Goal: Find specific page/section: Find specific page/section

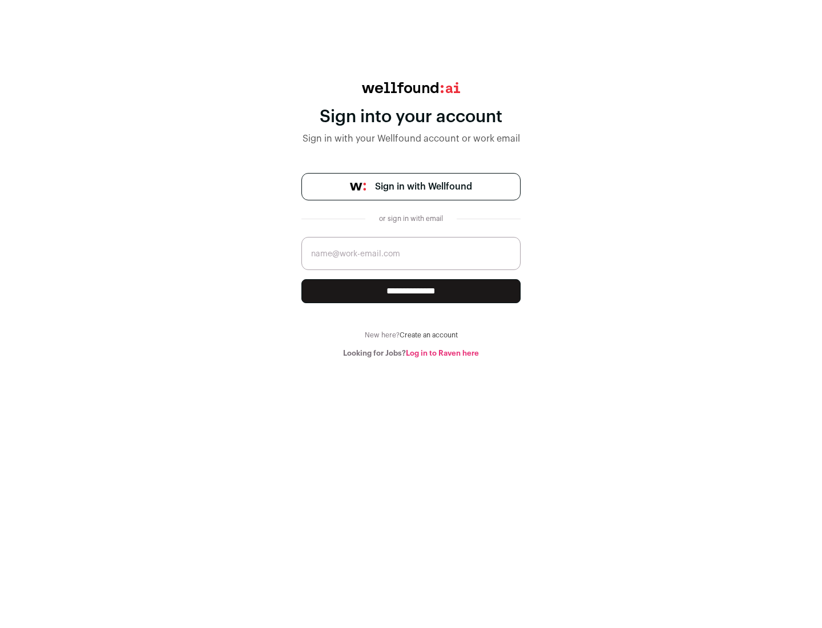
click at [423, 187] on span "Sign in with Wellfound" at bounding box center [423, 187] width 97 height 14
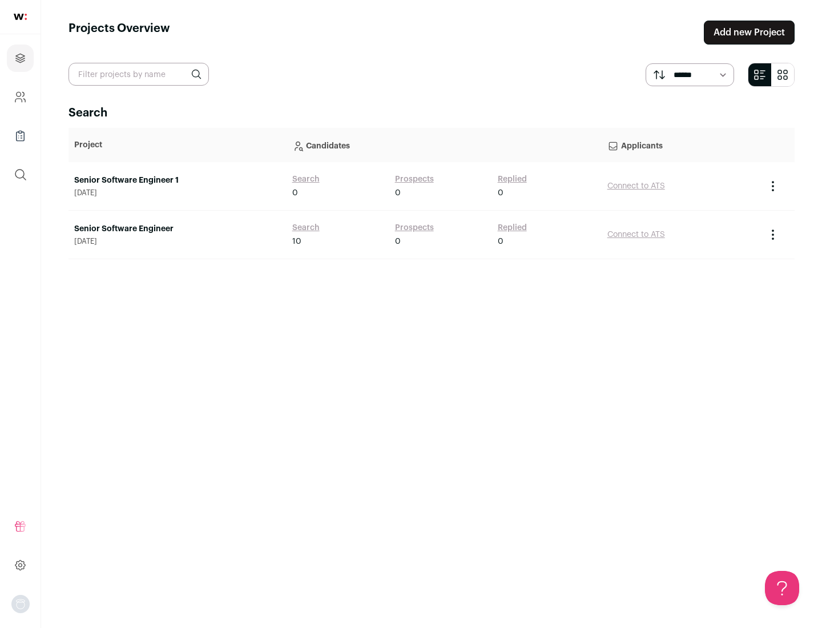
click at [177, 229] on link "Senior Software Engineer" at bounding box center [177, 228] width 207 height 11
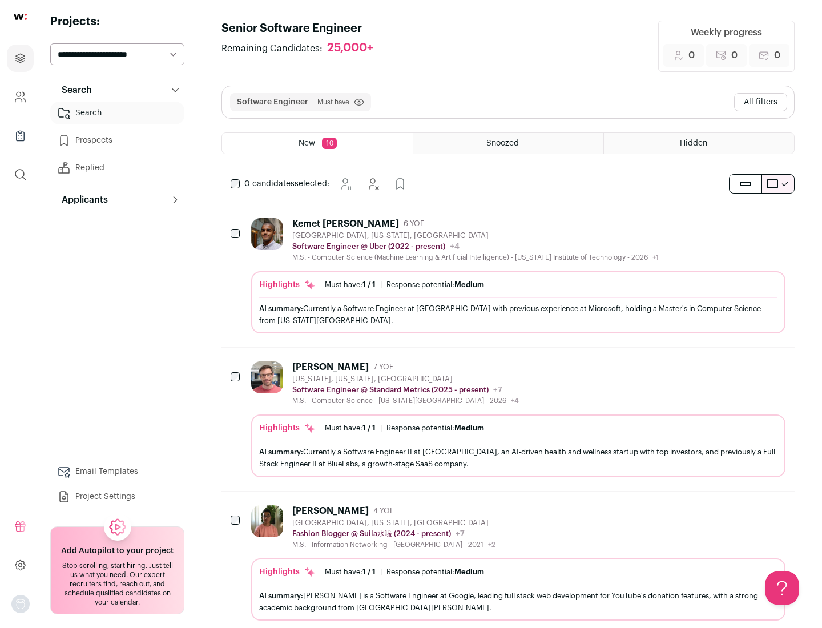
click at [508, 276] on div "Highlights Must have: 1 / 1 How many must haves have been fulfilled? | Response…" at bounding box center [518, 302] width 534 height 62
